Goal: Information Seeking & Learning: Learn about a topic

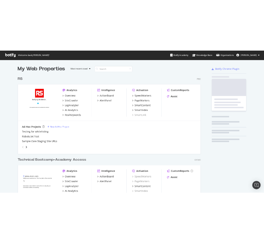
scroll to position [237, 314]
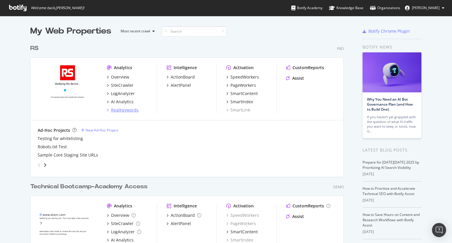
click at [118, 110] on div "RealKeywords" at bounding box center [125, 110] width 28 height 6
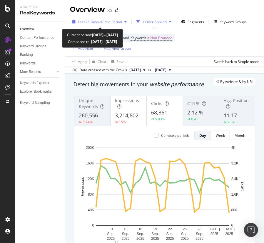
click at [115, 21] on span "vs Prev. Period" at bounding box center [110, 21] width 23 height 5
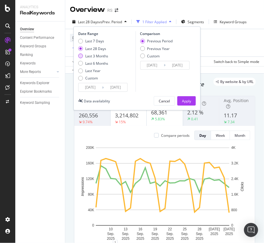
click at [99, 56] on div "Last 3 Months" at bounding box center [96, 56] width 23 height 5
type input "[DATE]"
click at [192, 97] on button "Apply" at bounding box center [186, 100] width 19 height 9
